Goal: Use online tool/utility: Utilize a website feature to perform a specific function

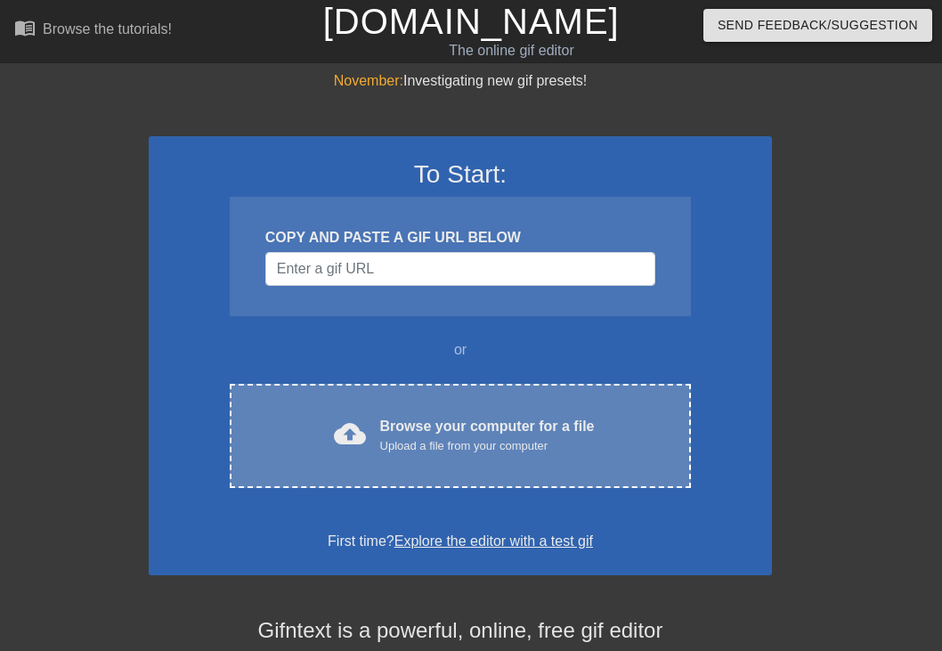
click at [419, 433] on div "Browse your computer for a file Upload a file from your computer" at bounding box center [487, 435] width 215 height 39
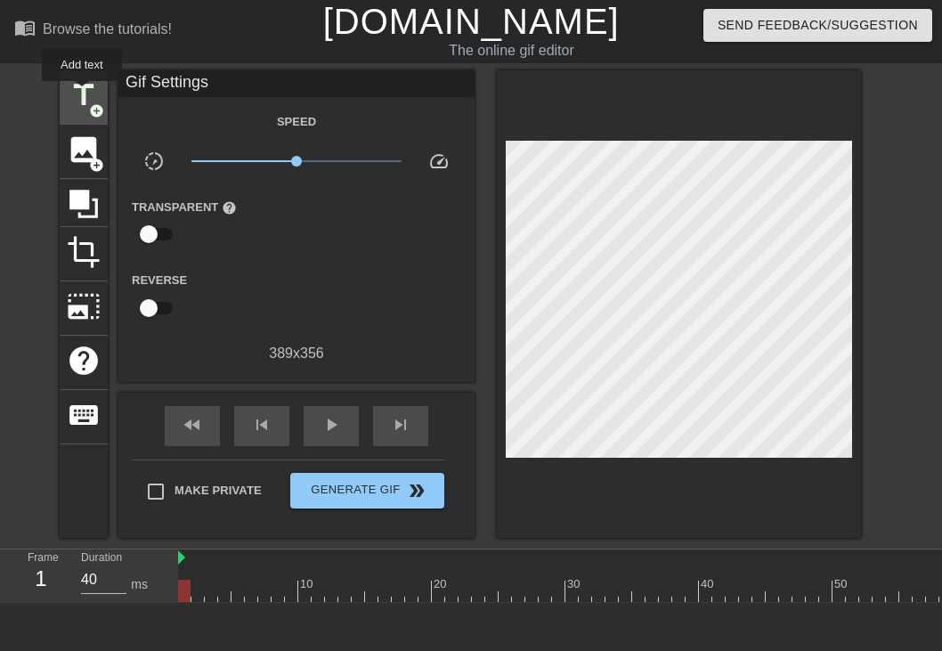
click at [83, 94] on span "title" at bounding box center [84, 95] width 34 height 34
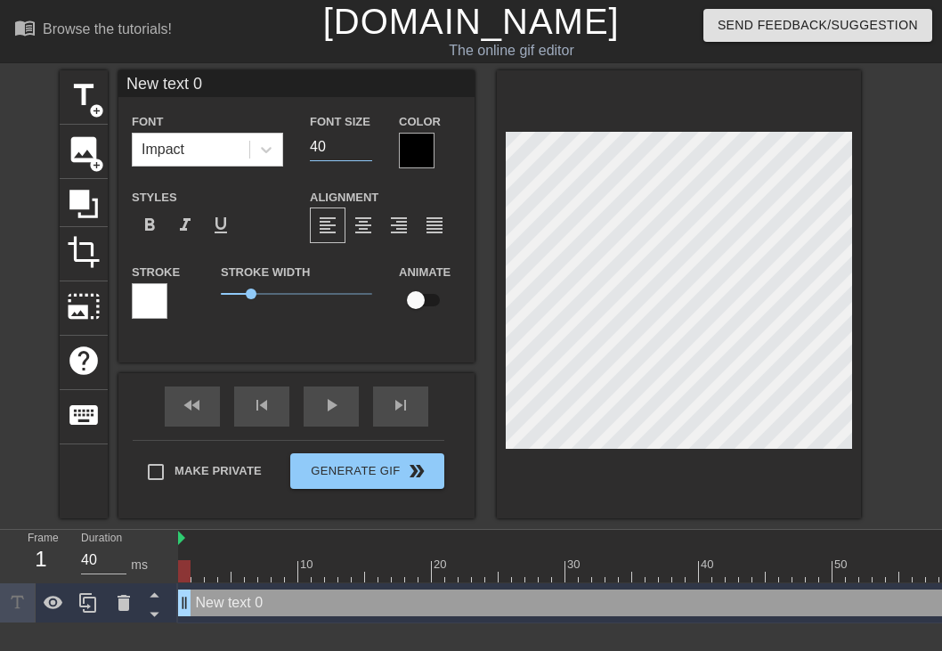
drag, startPoint x: 345, startPoint y: 142, endPoint x: 286, endPoint y: 144, distance: 58.8
click at [286, 144] on div "Font Impact Font Size 40 Color" at bounding box center [296, 139] width 356 height 58
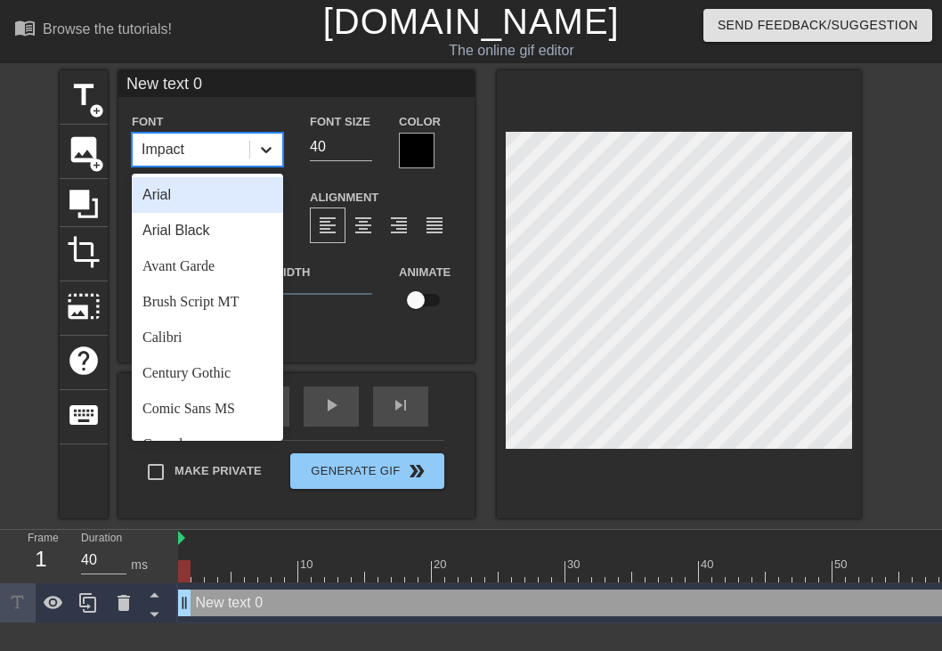
click at [264, 147] on icon at bounding box center [266, 150] width 18 height 18
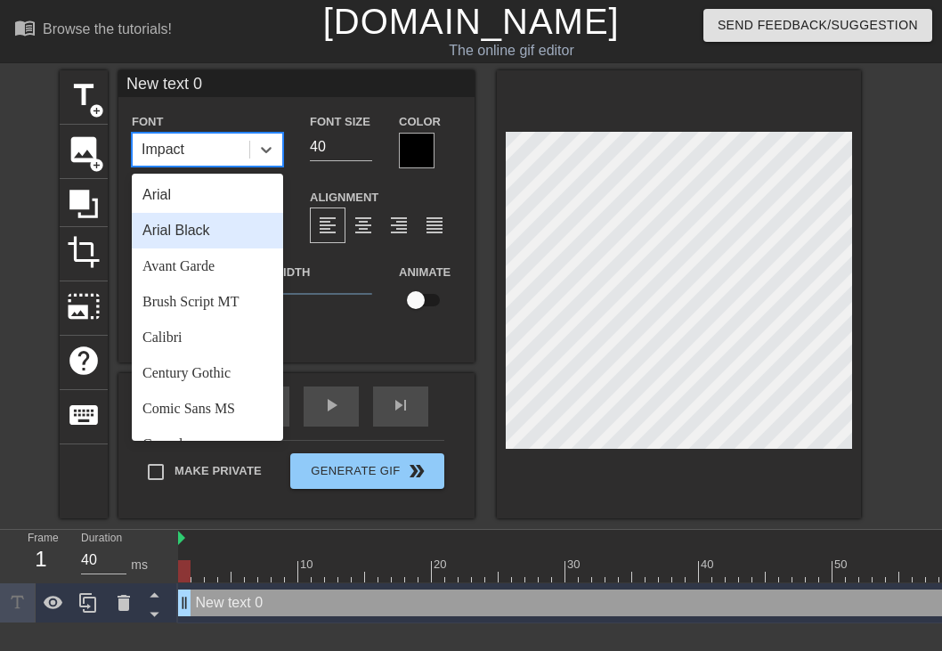
click at [208, 227] on div "Arial Black" at bounding box center [207, 231] width 151 height 36
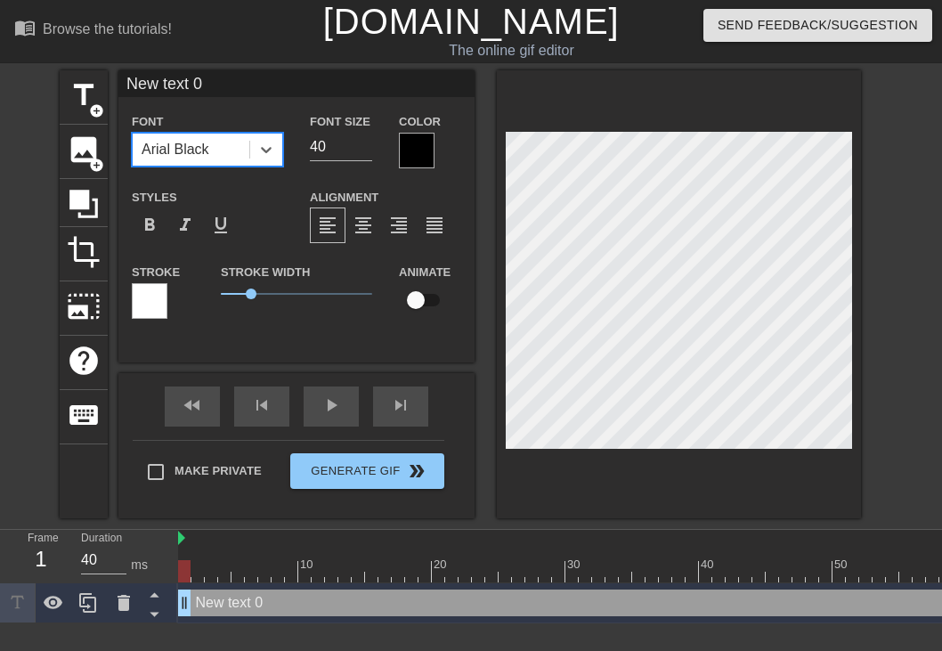
click at [216, 77] on input "New text 0" at bounding box center [296, 83] width 356 height 27
type input "G"
drag, startPoint x: 338, startPoint y: 151, endPoint x: 307, endPoint y: 143, distance: 32.4
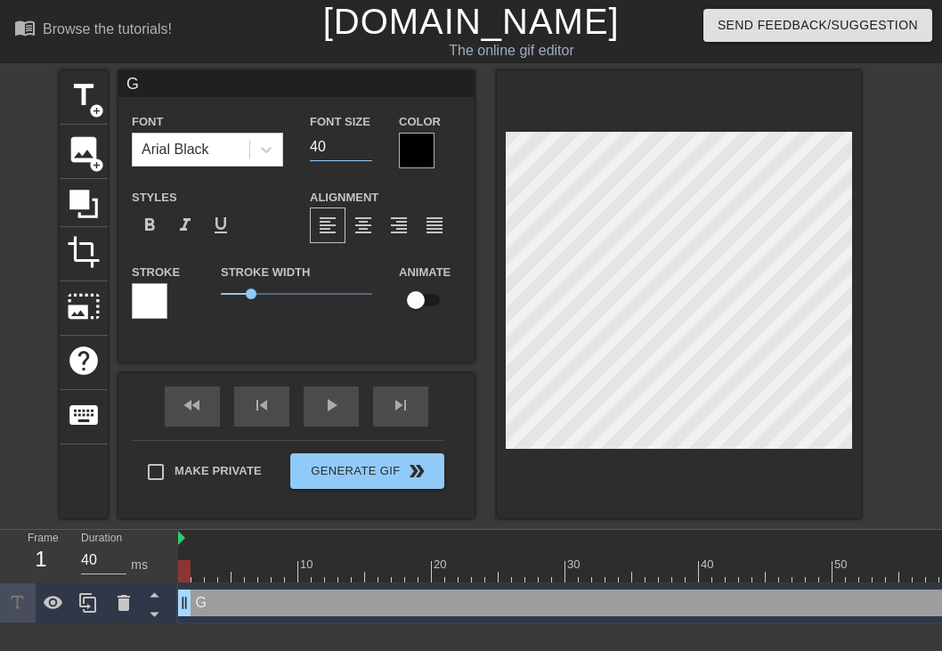
click at [307, 143] on div "Font Size 40" at bounding box center [341, 139] width 89 height 58
type input "80"
drag, startPoint x: 255, startPoint y: 293, endPoint x: 281, endPoint y: 292, distance: 26.7
click at [281, 292] on span "2" at bounding box center [281, 294] width 11 height 11
click at [410, 152] on div at bounding box center [417, 151] width 36 height 36
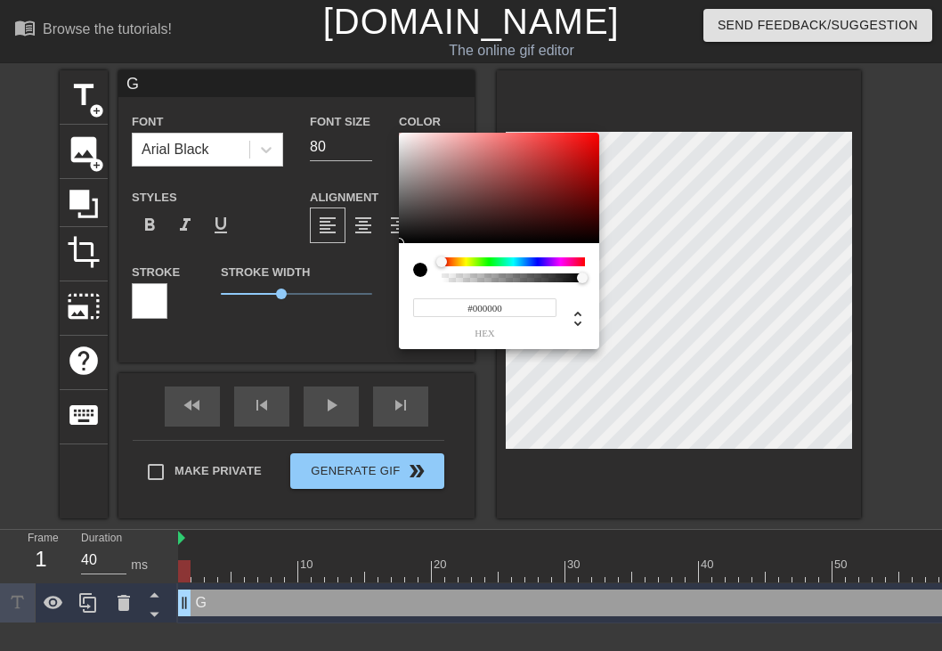
click at [561, 263] on div at bounding box center [513, 261] width 143 height 9
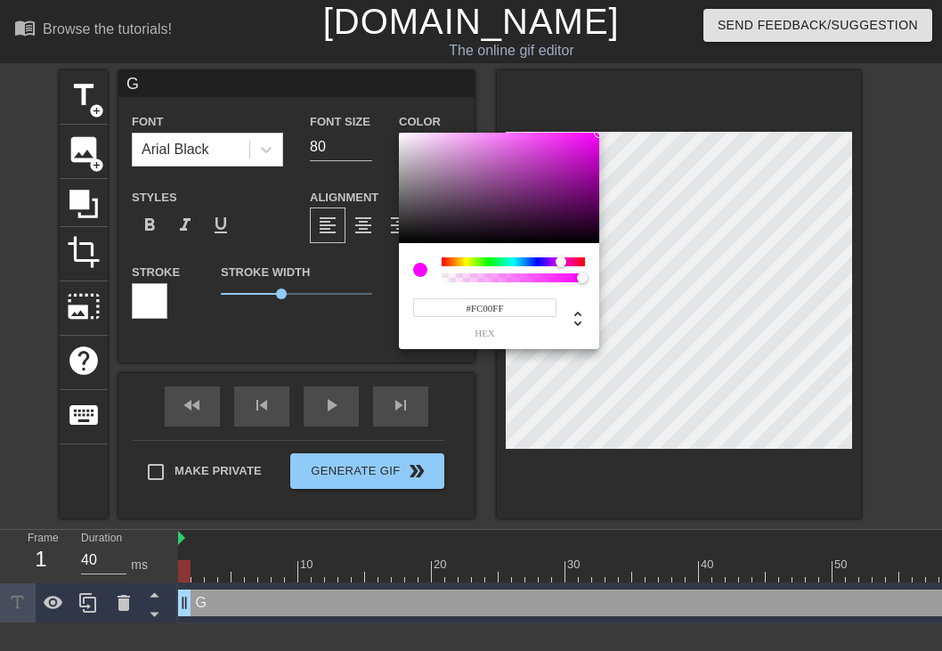
drag, startPoint x: 591, startPoint y: 152, endPoint x: 610, endPoint y: 107, distance: 49.5
click at [610, 107] on div "#FC00FF hex" at bounding box center [471, 325] width 942 height 651
click at [477, 309] on input "#FC00FF" at bounding box center [484, 307] width 143 height 19
type input "#FF00FF"
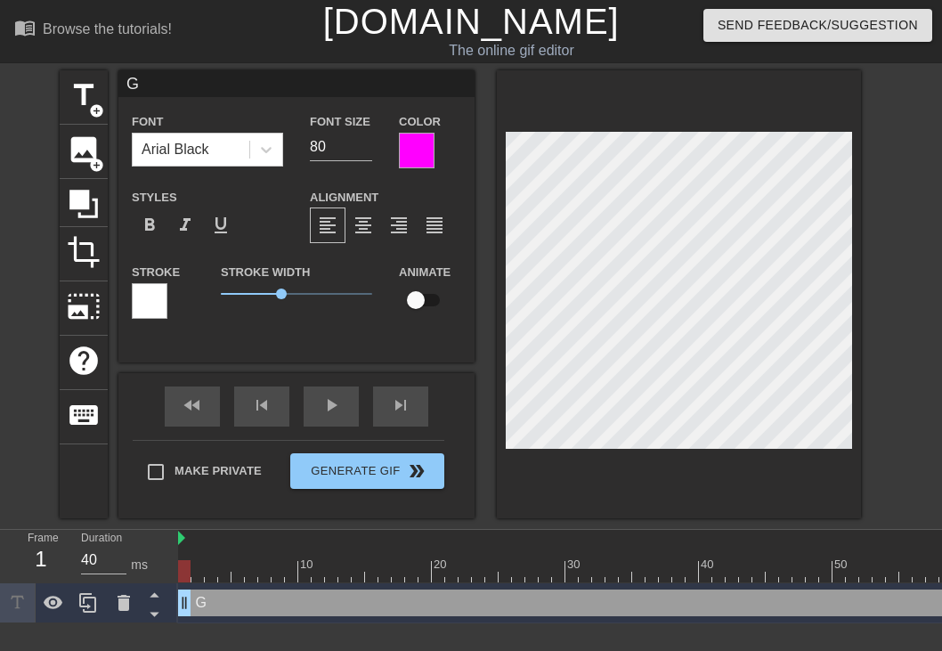
click at [407, 145] on div at bounding box center [417, 151] width 36 height 36
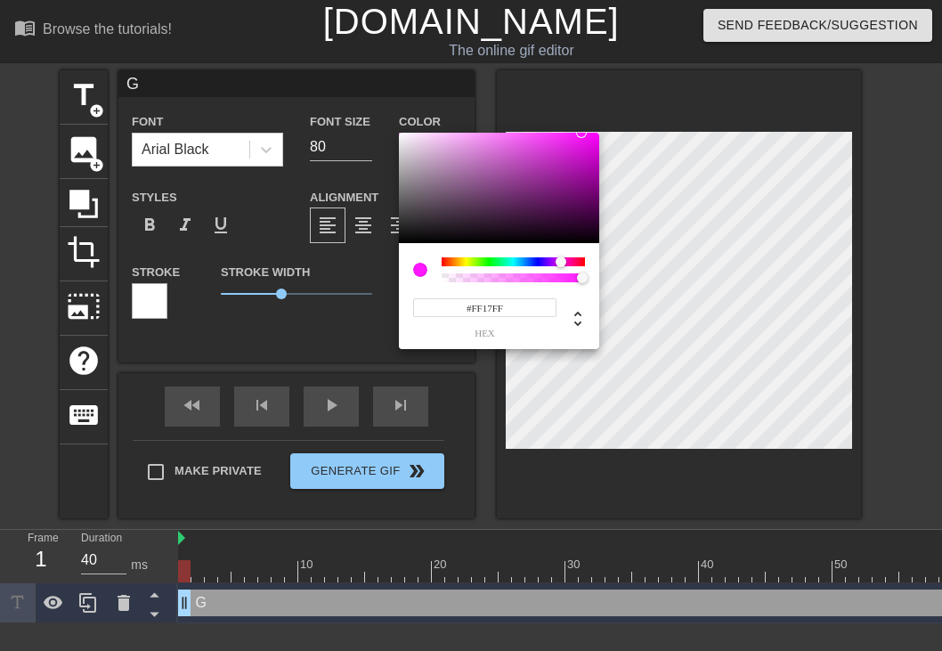
type input "#FF00FF"
drag, startPoint x: 494, startPoint y: 223, endPoint x: 640, endPoint y: 77, distance: 205.9
click at [640, 77] on div "#FF00FF hex" at bounding box center [471, 325] width 942 height 651
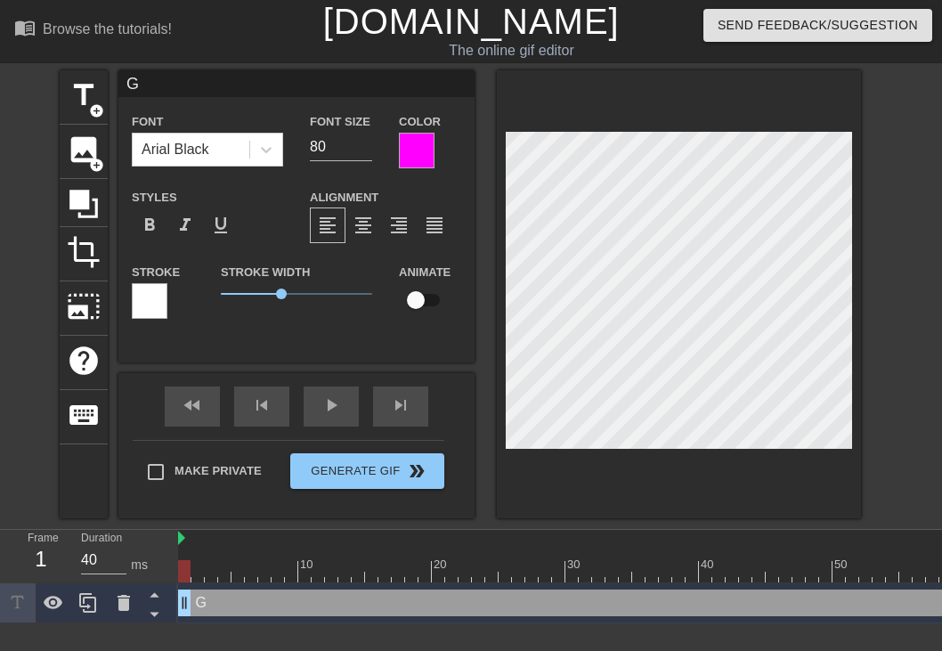
click at [146, 300] on div at bounding box center [150, 301] width 36 height 36
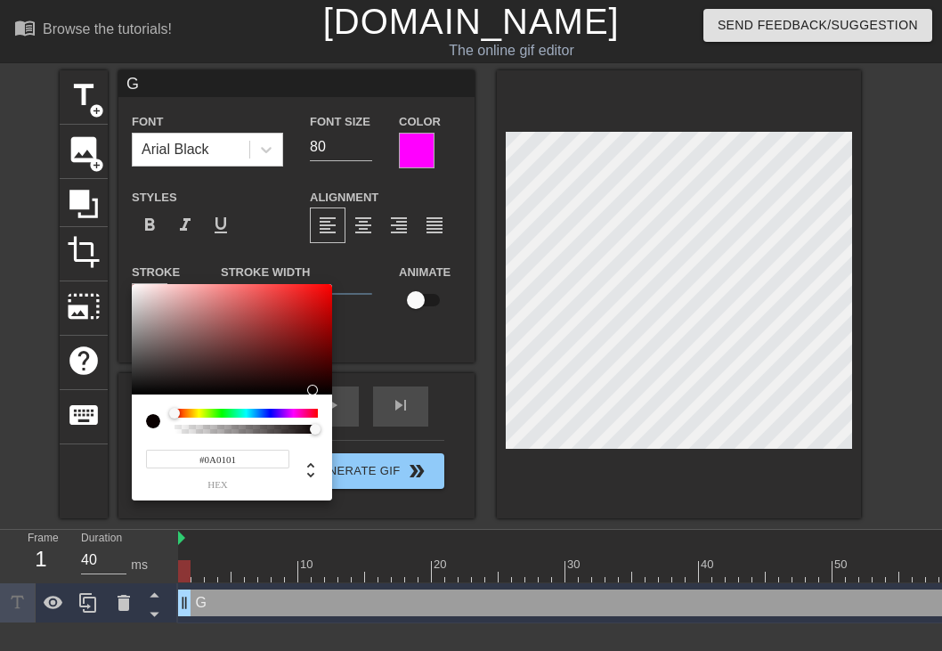
type input "#0A0000"
drag, startPoint x: 306, startPoint y: 291, endPoint x: 339, endPoint y: 390, distance: 104.2
click at [339, 390] on div "#0A0000 hex" at bounding box center [471, 325] width 942 height 651
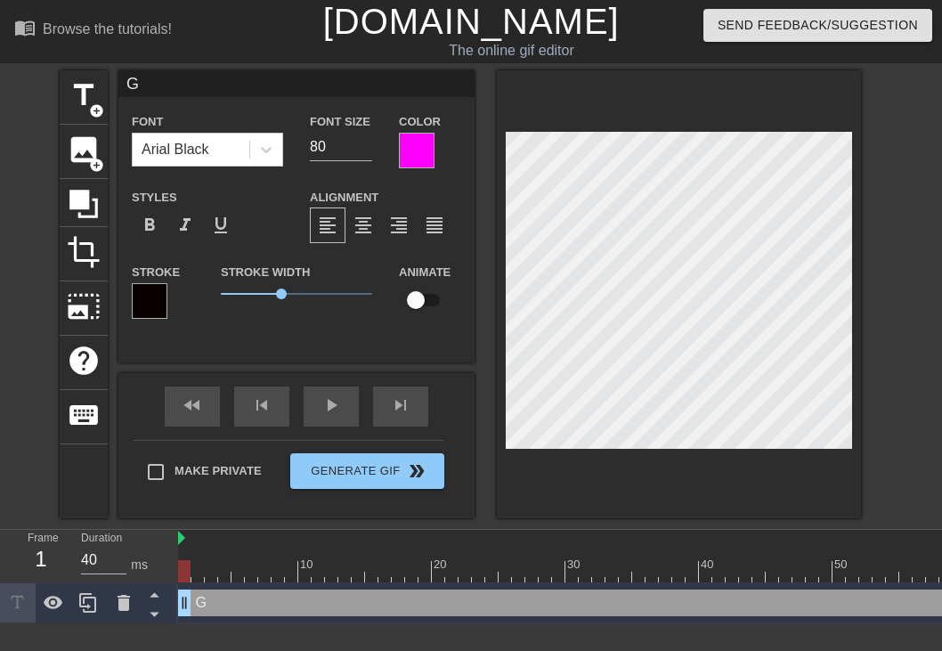
click at [420, 143] on div at bounding box center [417, 151] width 36 height 36
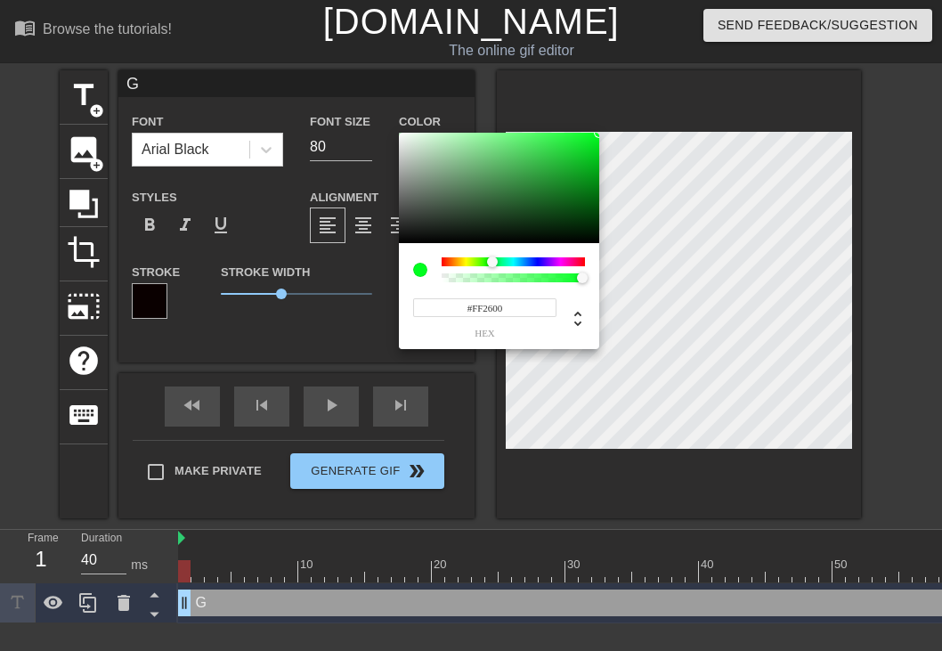
type input "#FF0000"
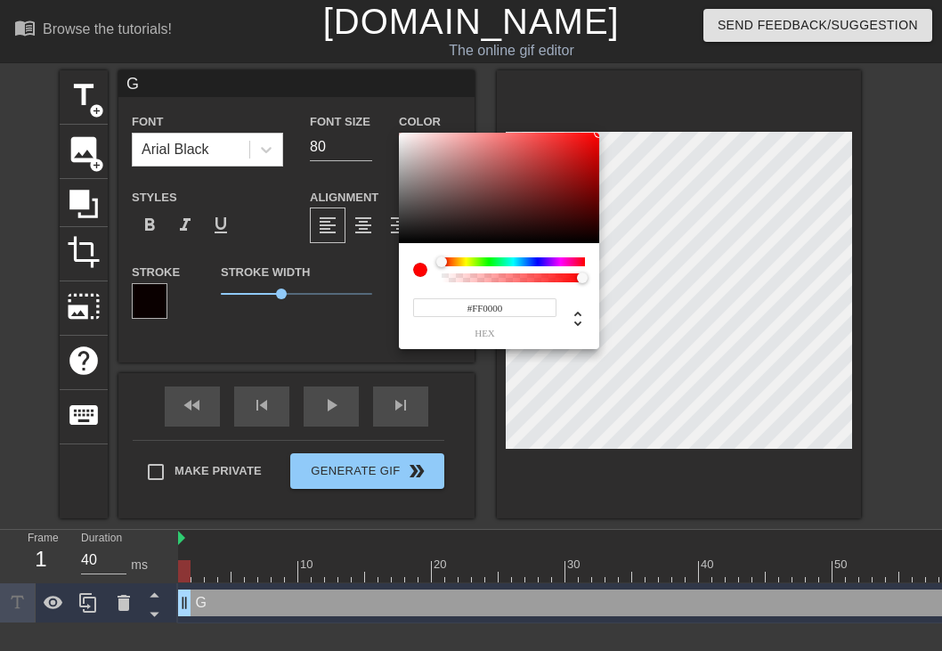
drag, startPoint x: 564, startPoint y: 264, endPoint x: 424, endPoint y: 248, distance: 140.7
click at [424, 248] on div "#FF0000 hex" at bounding box center [499, 296] width 200 height 106
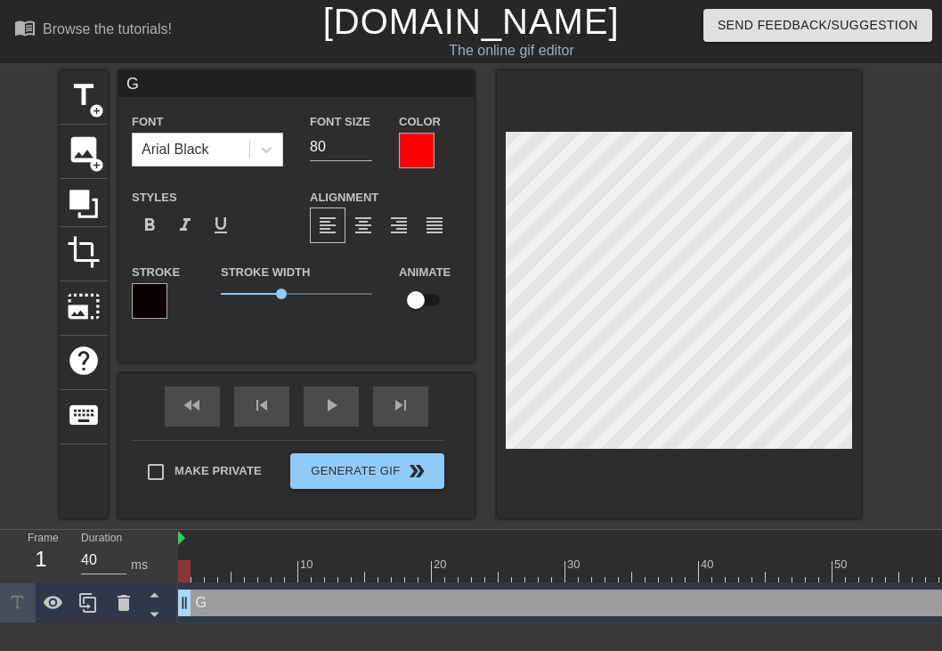
click at [208, 84] on input "G" at bounding box center [296, 83] width 356 height 27
type input "G N"
type textarea "G N"
type input "G N"
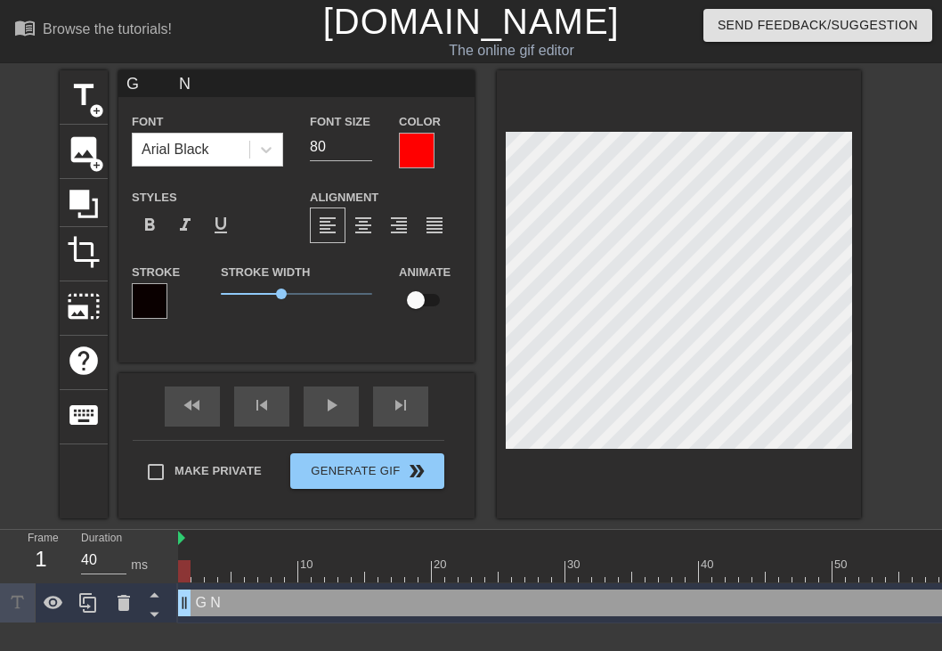
type textarea "G N"
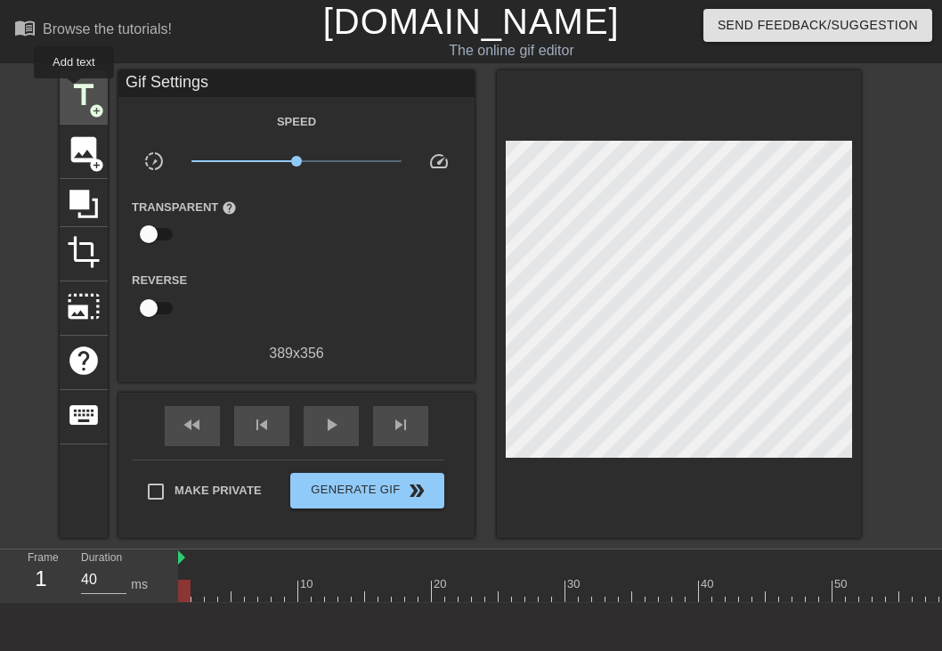
click at [75, 91] on span "title" at bounding box center [84, 95] width 34 height 34
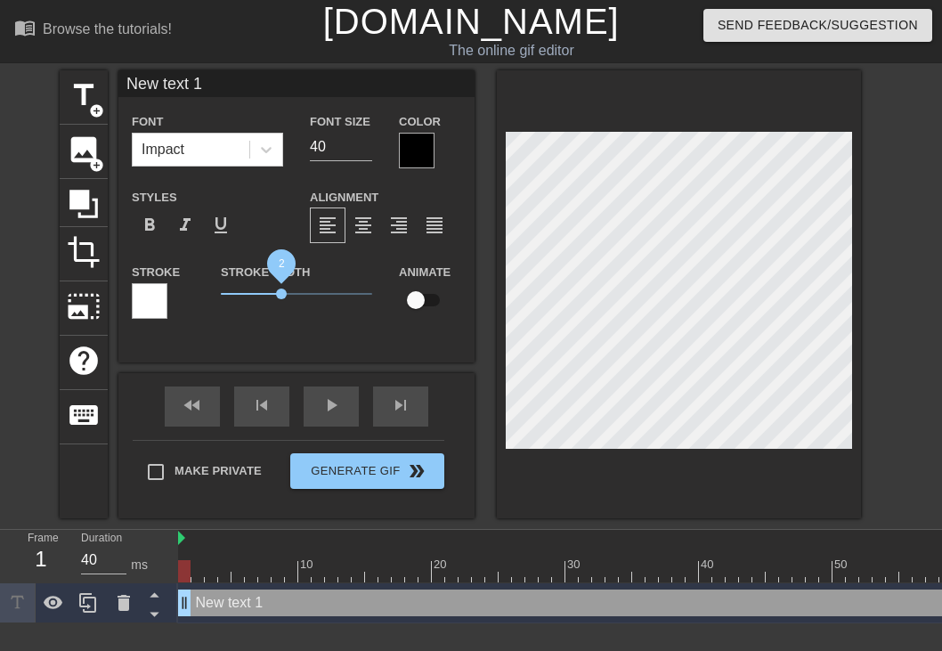
drag, startPoint x: 253, startPoint y: 289, endPoint x: 281, endPoint y: 290, distance: 28.5
click at [281, 290] on span "2" at bounding box center [281, 294] width 11 height 11
click at [154, 296] on div at bounding box center [150, 301] width 36 height 36
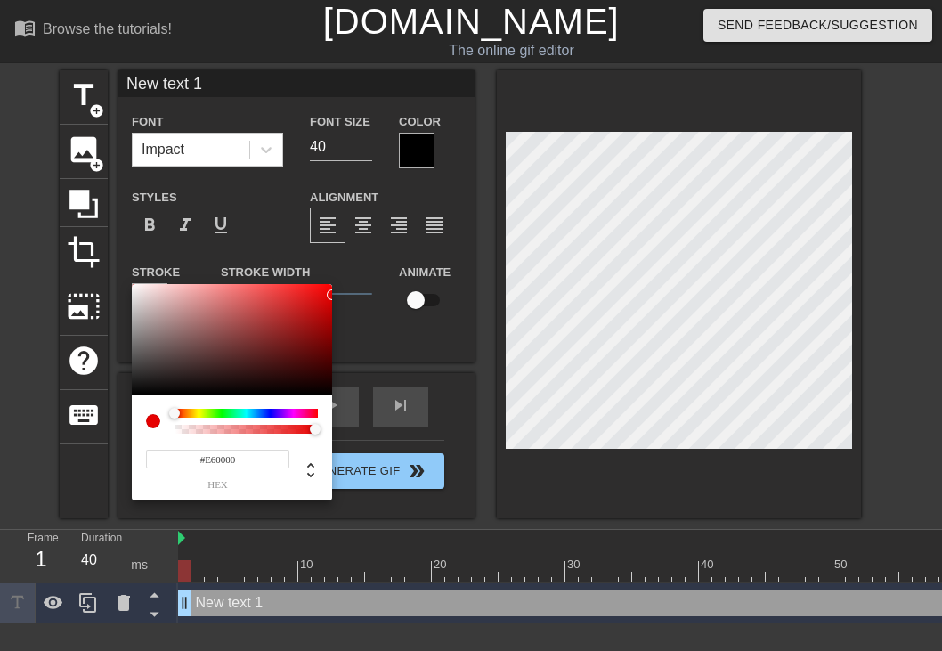
type input "#FF0000"
drag, startPoint x: 154, startPoint y: 296, endPoint x: 368, endPoint y: 257, distance: 217.2
click at [368, 257] on div "#FF0000 hex" at bounding box center [471, 325] width 942 height 651
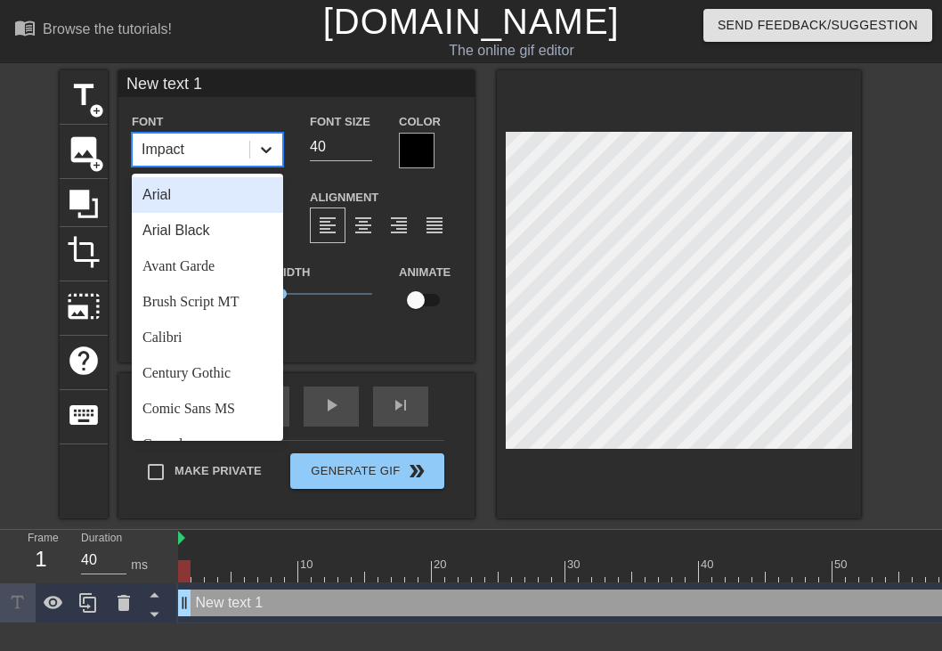
click at [269, 143] on icon at bounding box center [266, 150] width 18 height 18
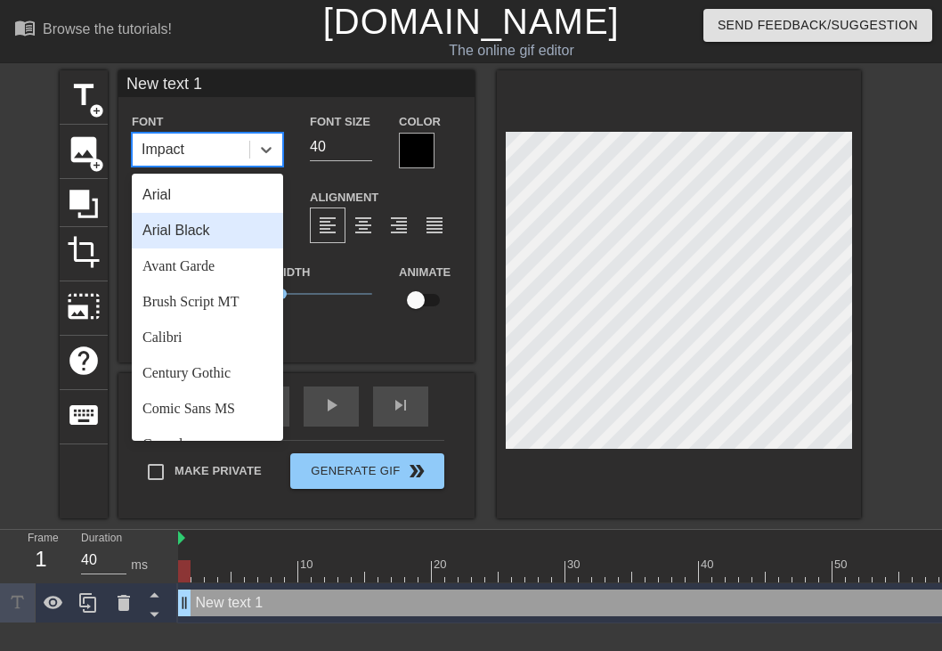
click at [212, 219] on div "Arial Black" at bounding box center [207, 231] width 151 height 36
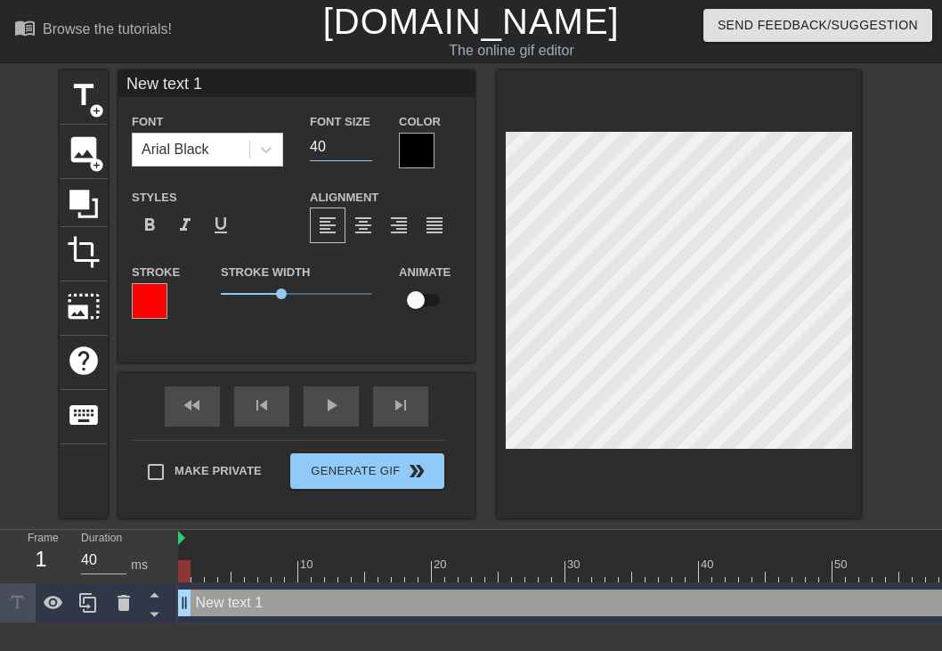
drag, startPoint x: 337, startPoint y: 146, endPoint x: 304, endPoint y: 143, distance: 33.1
click at [304, 143] on div "Font Size 40" at bounding box center [341, 139] width 89 height 58
type input "80"
type textarea "G"
type input "G"
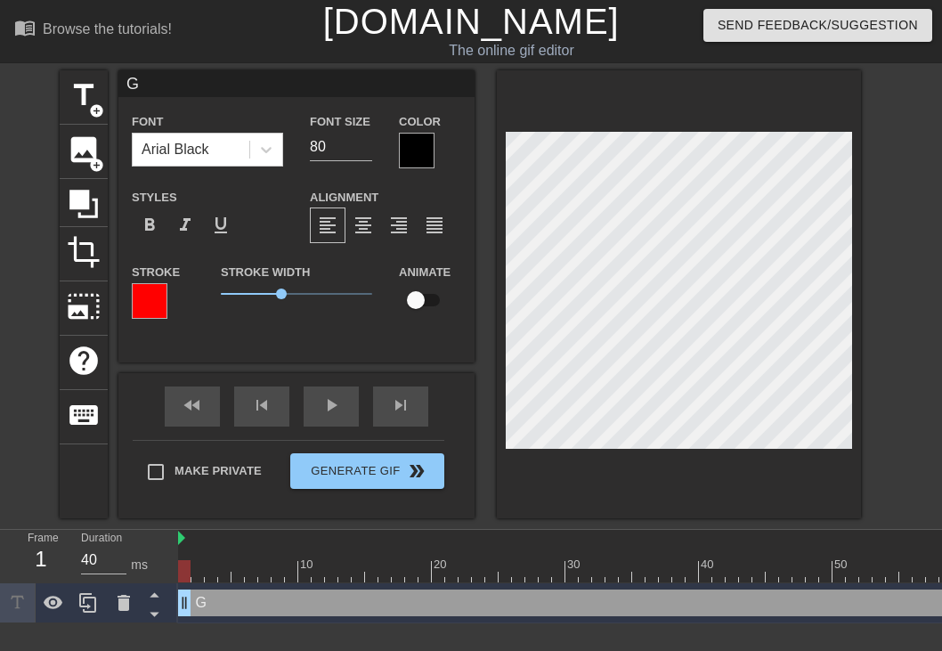
type textarea "G"
type input "G"
type textarea "G"
type input "G"
type textarea "G"
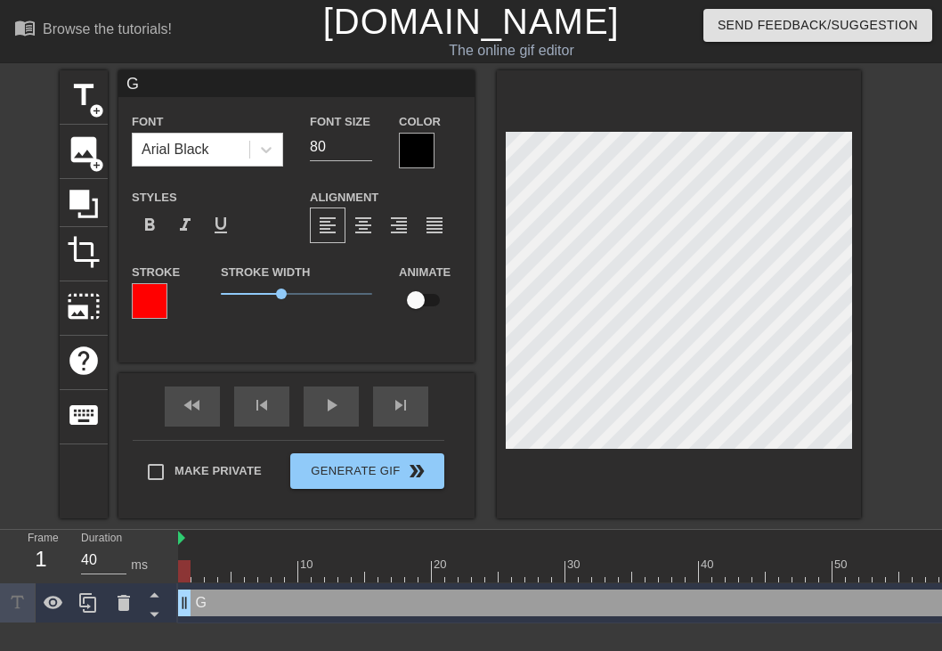
type input "G"
type textarea "G"
type input "G"
type textarea "G"
type input "G"
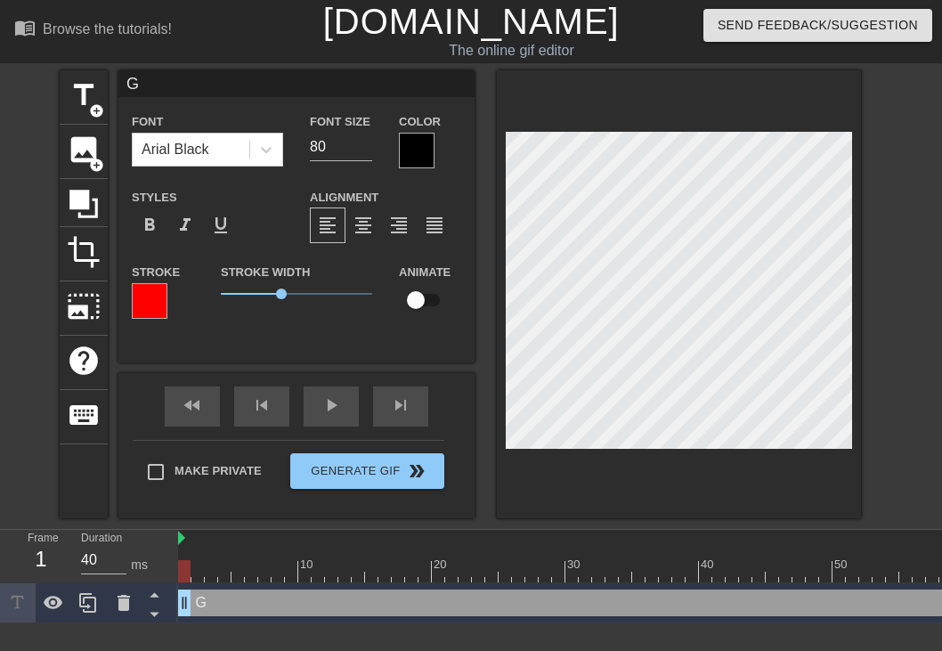
type textarea "G"
type input "G"
type textarea "G"
type input "G"
type textarea "G N"
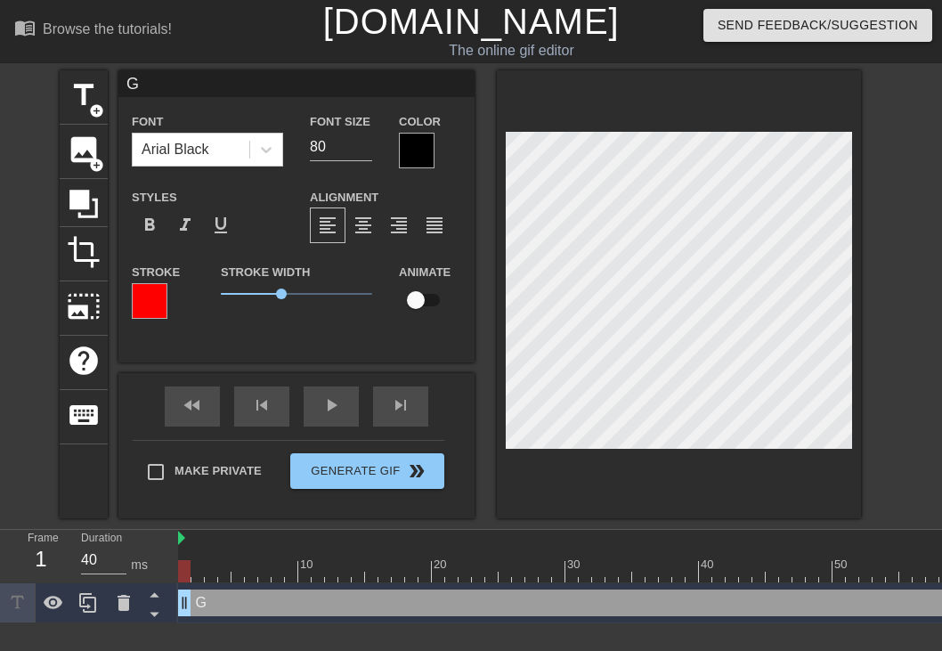
type input "G N"
click at [418, 303] on input "checkbox" at bounding box center [416, 300] width 102 height 34
checkbox input "true"
type input "G D N"
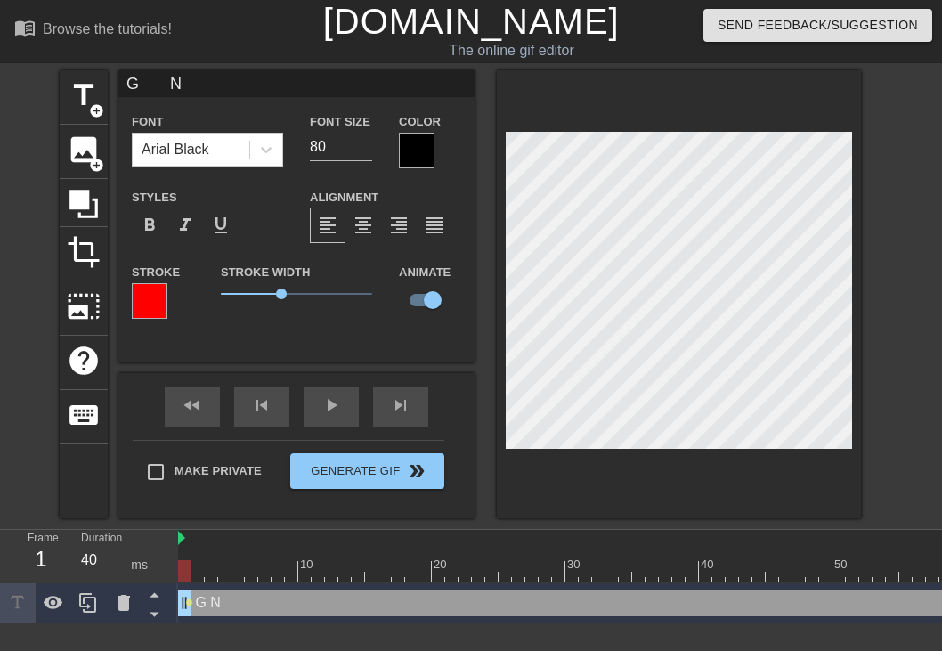
type textarea "G D N"
type input "G N"
type textarea "G N"
click at [154, 537] on div "Duration 40 ms" at bounding box center [121, 556] width 80 height 52
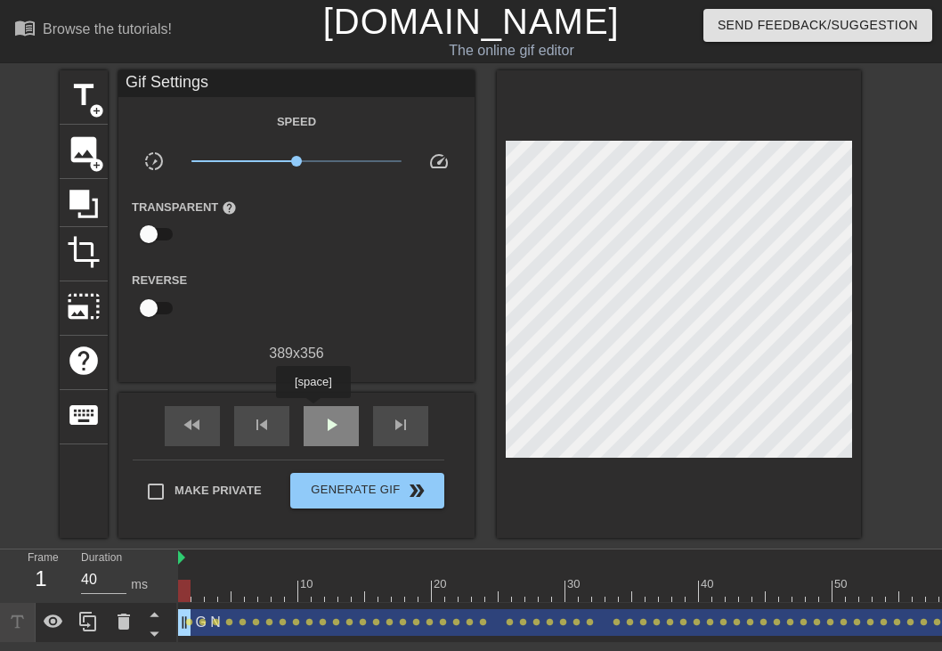
click at [315, 411] on div "play_arrow" at bounding box center [331, 426] width 55 height 40
click at [324, 423] on span "pause" at bounding box center [331, 424] width 21 height 21
click at [324, 423] on span "play_arrow" at bounding box center [331, 424] width 21 height 21
click at [324, 423] on span "pause" at bounding box center [331, 424] width 21 height 21
click at [324, 423] on span "play_arrow" at bounding box center [331, 424] width 21 height 21
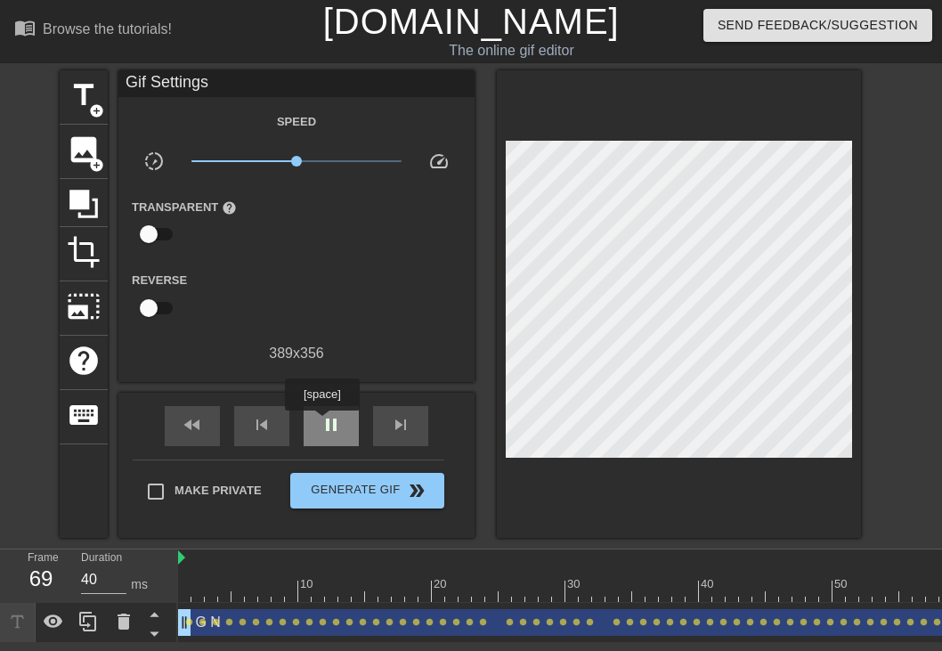
click at [324, 423] on span "pause" at bounding box center [331, 424] width 21 height 21
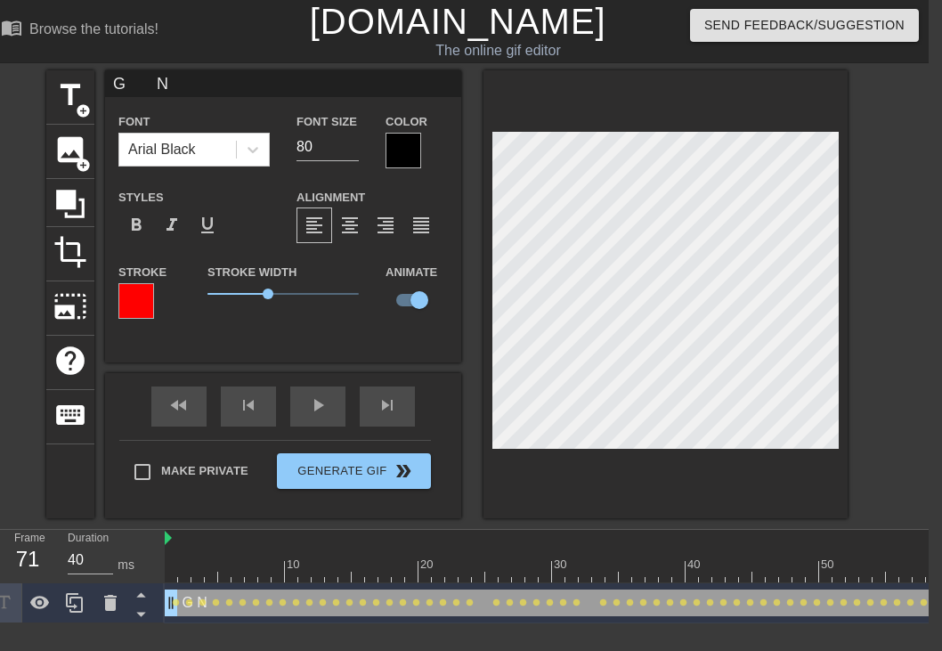
click at [652, 535] on div at bounding box center [813, 539] width 1296 height 18
click at [649, 564] on div at bounding box center [813, 571] width 1296 height 22
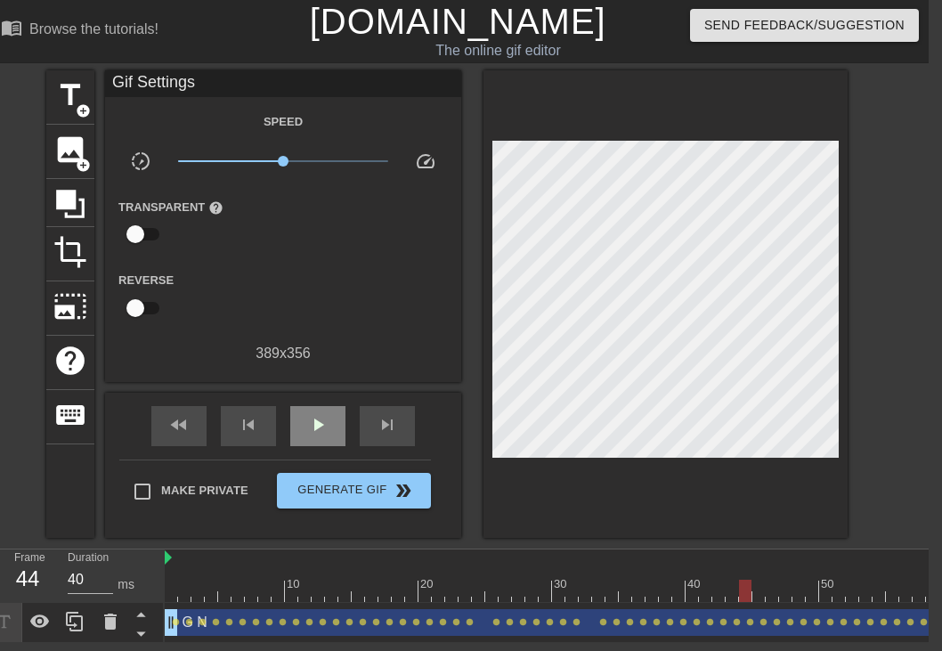
click at [295, 394] on div "fast_rewind skip_previous play_arrow skip_next" at bounding box center [283, 426] width 290 height 67
click at [314, 420] on span "play_arrow" at bounding box center [317, 424] width 21 height 21
click at [315, 430] on span "pause" at bounding box center [317, 424] width 21 height 21
click at [679, 623] on span "lens" at bounding box center [682, 622] width 8 height 8
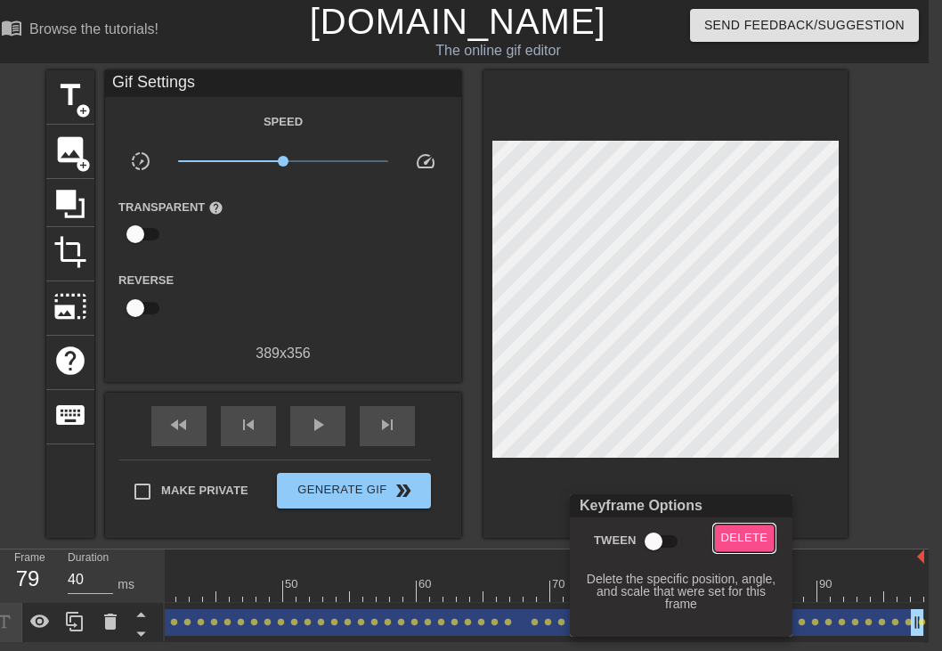
click at [733, 535] on span "Delete" at bounding box center [744, 538] width 47 height 20
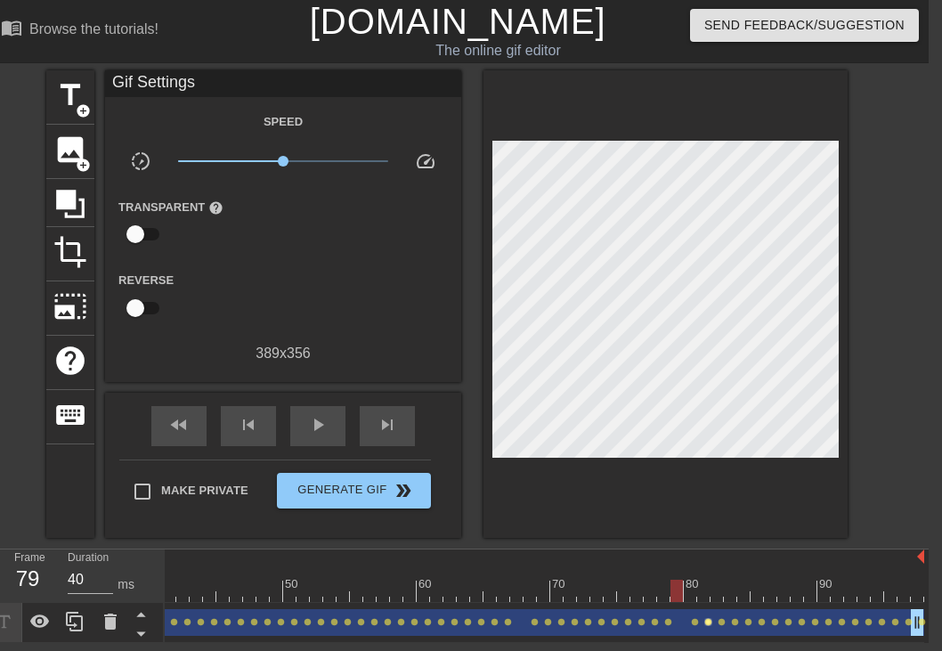
click at [710, 622] on span "lens" at bounding box center [709, 622] width 8 height 8
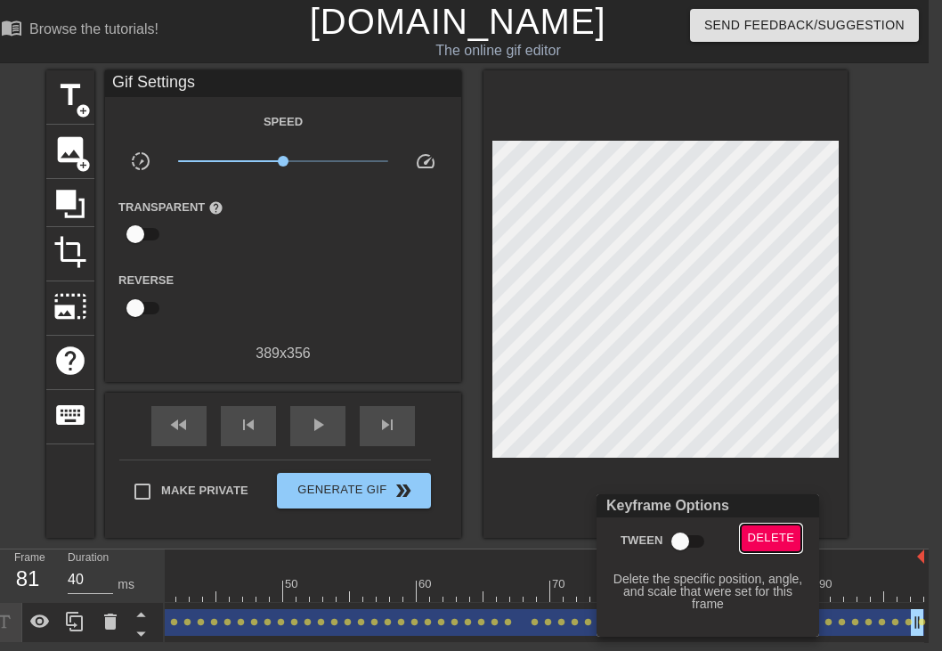
click at [768, 539] on span "Delete" at bounding box center [771, 538] width 47 height 20
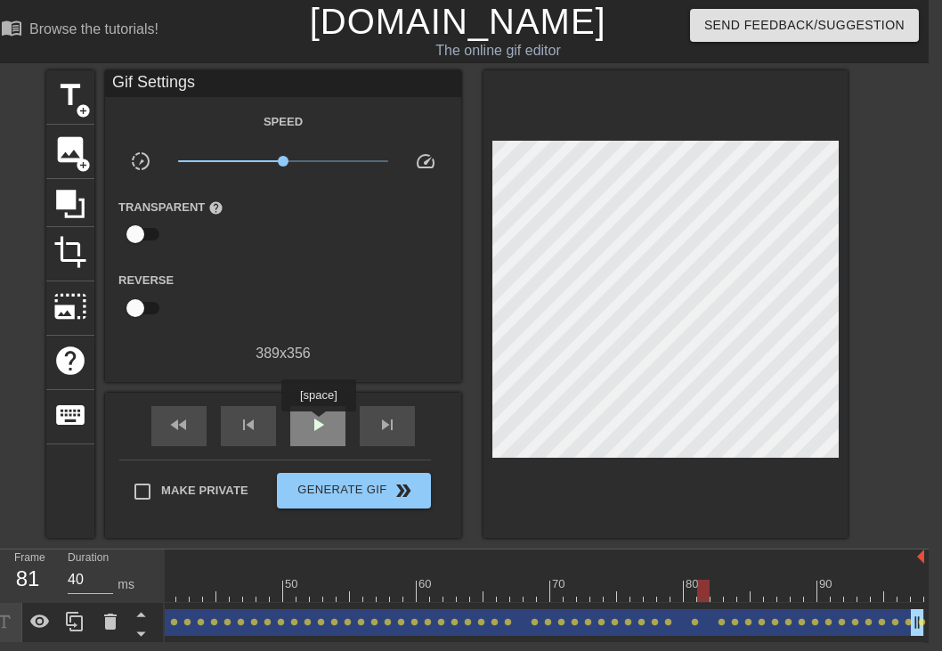
click at [317, 429] on span "play_arrow" at bounding box center [317, 424] width 21 height 21
click at [317, 429] on span "pause" at bounding box center [317, 424] width 21 height 21
click at [638, 620] on span "lens" at bounding box center [642, 622] width 8 height 8
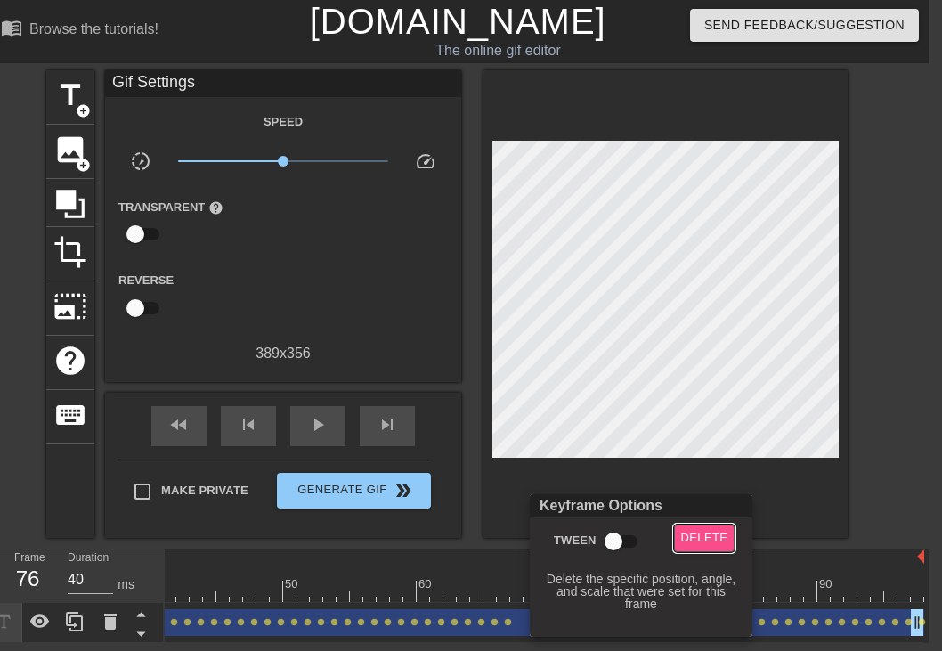
click at [708, 532] on span "Delete" at bounding box center [704, 538] width 47 height 20
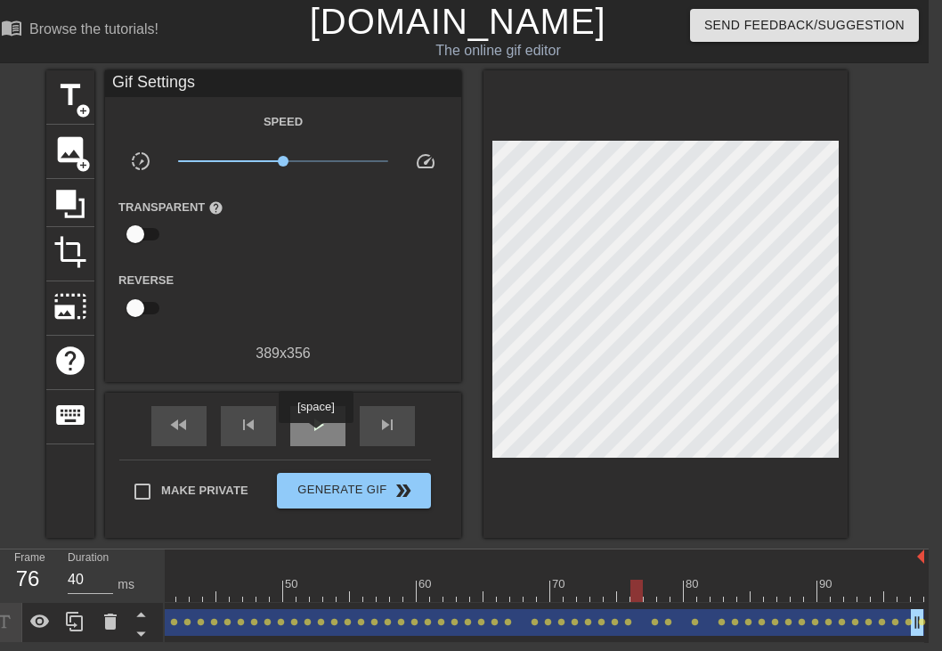
click at [318, 436] on div "play_arrow" at bounding box center [317, 426] width 55 height 40
click at [311, 424] on span "pause" at bounding box center [317, 424] width 21 height 21
click at [592, 607] on div "G N drag_handle drag_handle lens lens lens lens lens lens lens lens lens lens l…" at bounding box center [277, 623] width 1296 height 40
click at [588, 612] on div "G N drag_handle drag_handle" at bounding box center [277, 622] width 1296 height 27
click at [602, 599] on div "10 20 30 40 50 60 70 80 90 G N drag_handle drag_handle lens lens lens lens lens…" at bounding box center [547, 597] width 764 height 94
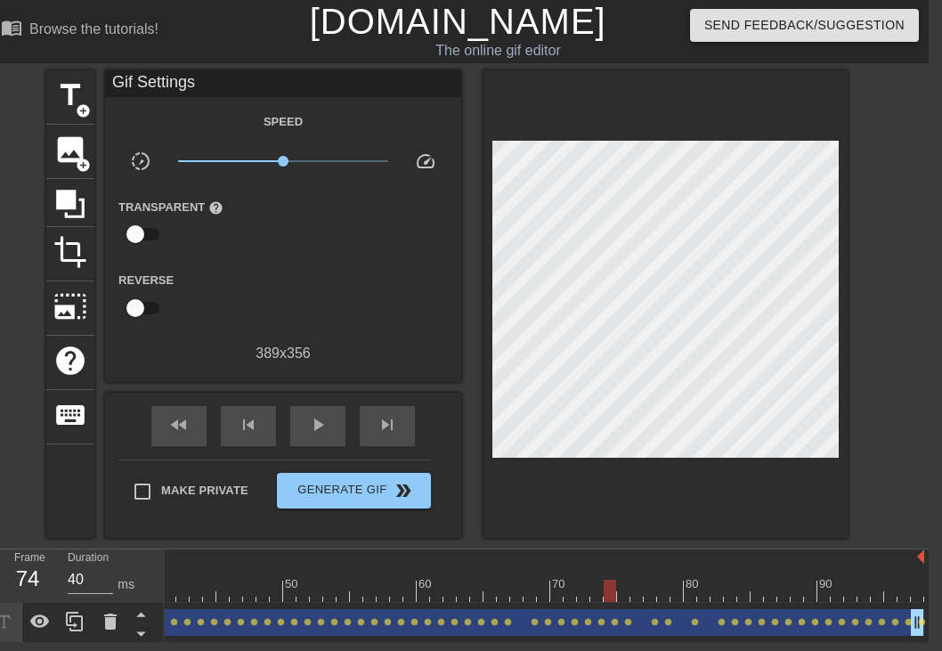
click at [610, 590] on div at bounding box center [610, 591] width 12 height 22
click at [608, 623] on div "G N drag_handle drag_handle" at bounding box center [277, 622] width 1296 height 27
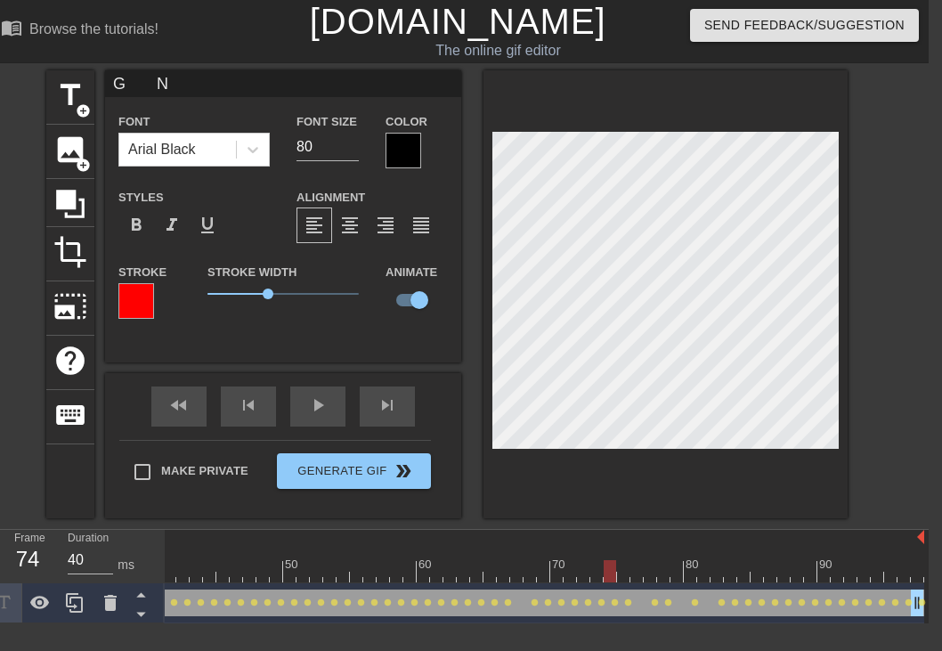
click at [610, 569] on div at bounding box center [610, 571] width 12 height 22
click at [610, 595] on div "G N drag_handle drag_handle" at bounding box center [277, 603] width 1296 height 27
click at [611, 604] on div "G N drag_handle drag_handle lens lens lens lens lens lens lens lens lens lens l…" at bounding box center [277, 603] width 1296 height 40
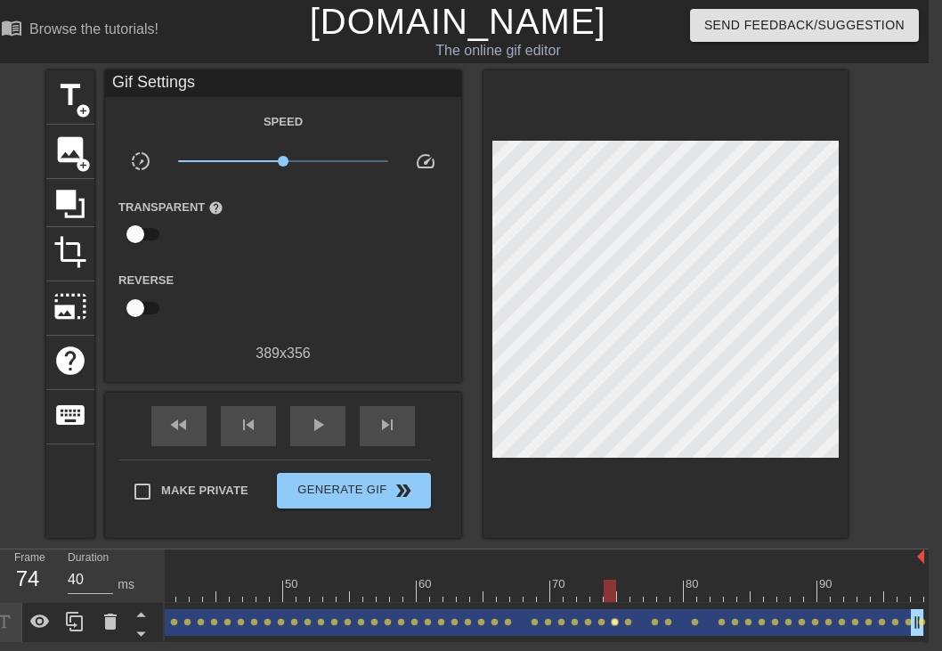
click at [612, 622] on span "lens" at bounding box center [615, 622] width 8 height 8
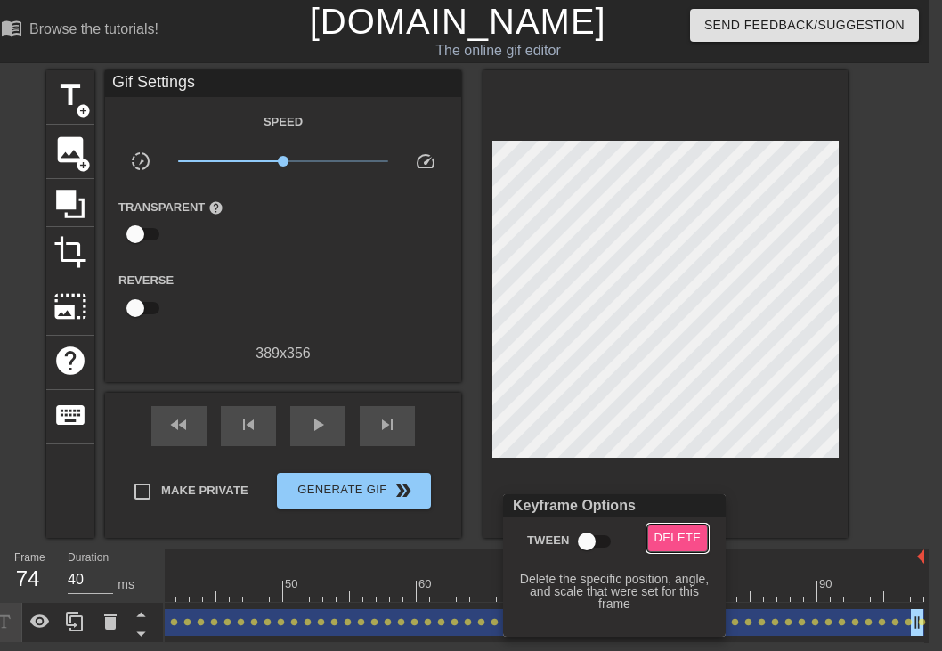
click at [679, 536] on span "Delete" at bounding box center [678, 538] width 47 height 20
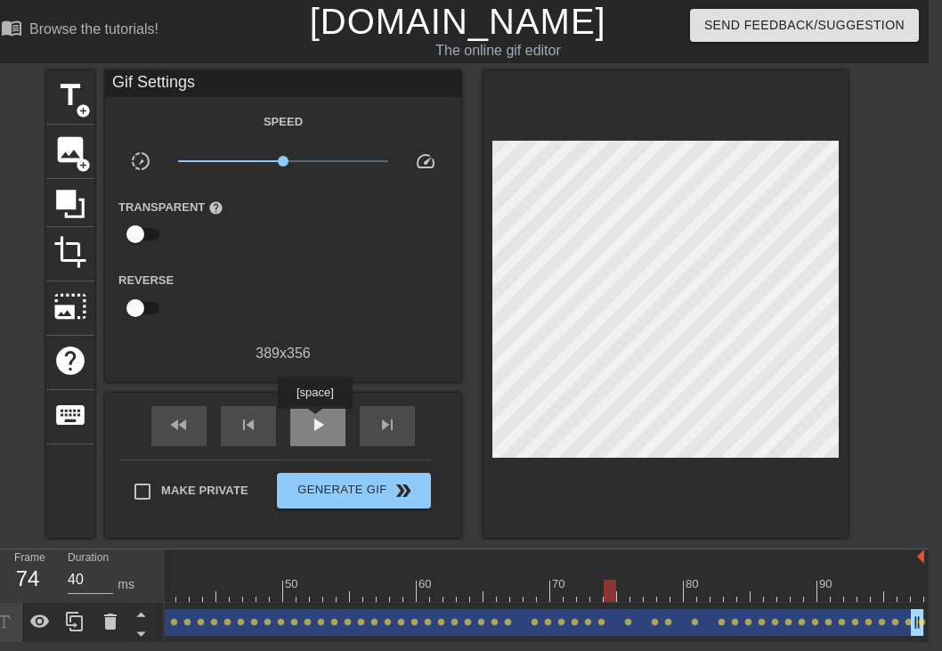
click at [317, 421] on span "play_arrow" at bounding box center [317, 424] width 21 height 21
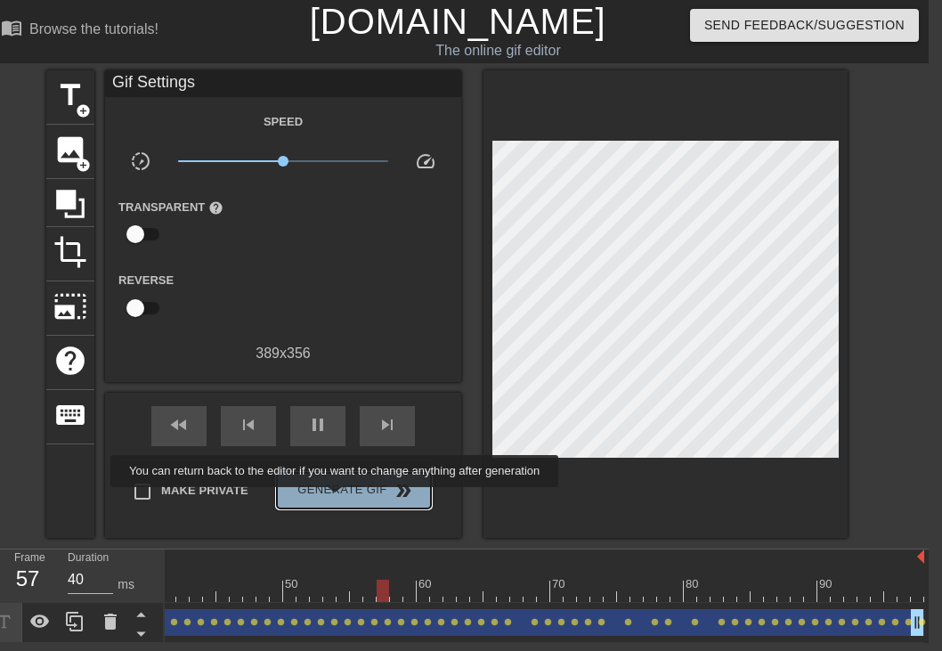
click at [346, 500] on span "Generate Gif double_arrow" at bounding box center [354, 490] width 140 height 21
